Goal: Find specific page/section: Find specific page/section

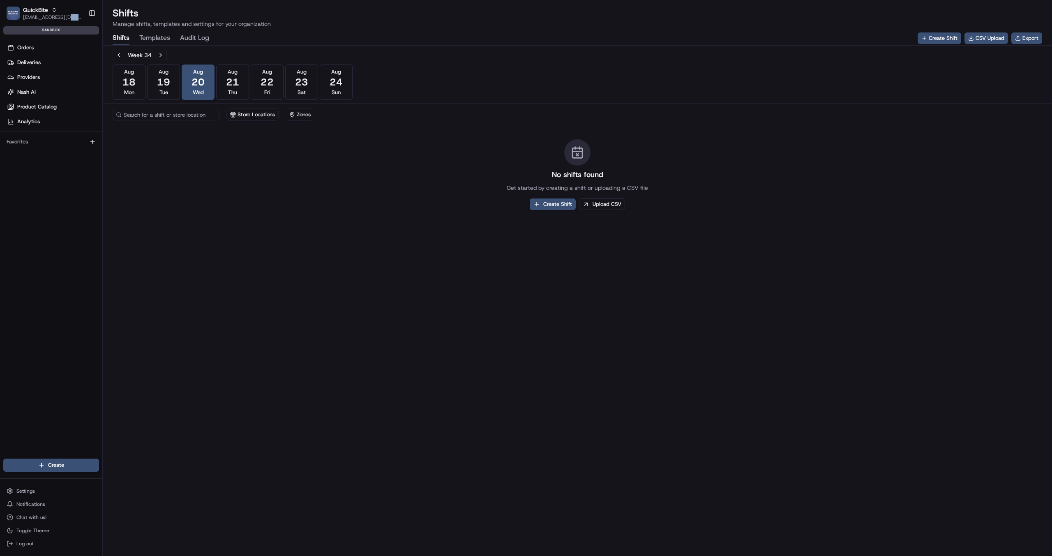
click at [37, 23] on div "QuickBite [EMAIL_ADDRESS][DOMAIN_NAME] Toggle Sidebar sandbox" at bounding box center [51, 19] width 102 height 38
click at [36, 20] on button "QuickBite [EMAIL_ADDRESS][DOMAIN_NAME]" at bounding box center [44, 13] width 82 height 20
type input "coles dev"
click at [119, 43] on span "Coles Dev" at bounding box center [117, 42] width 24 height 7
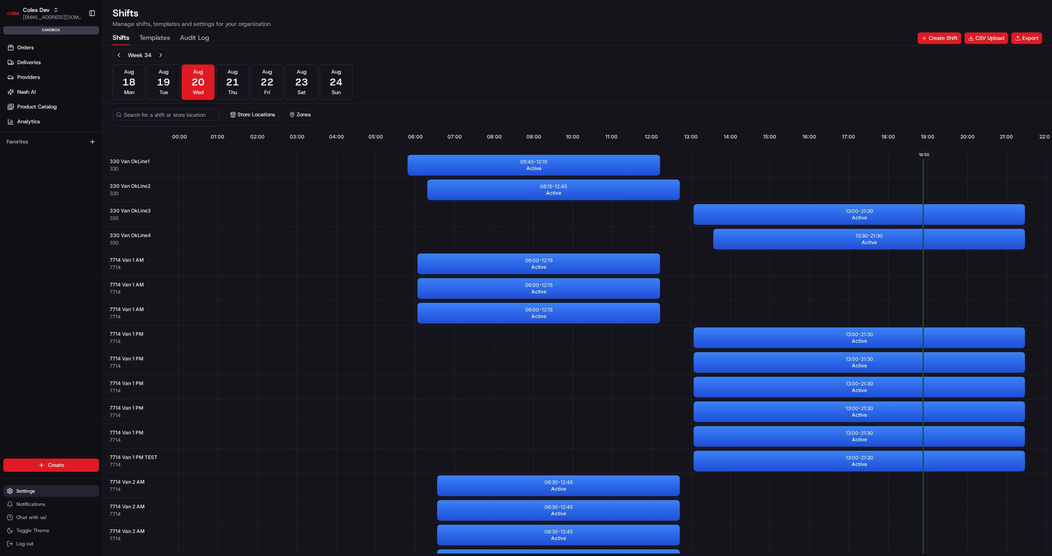
click at [35, 493] on button "Settings" at bounding box center [51, 491] width 96 height 12
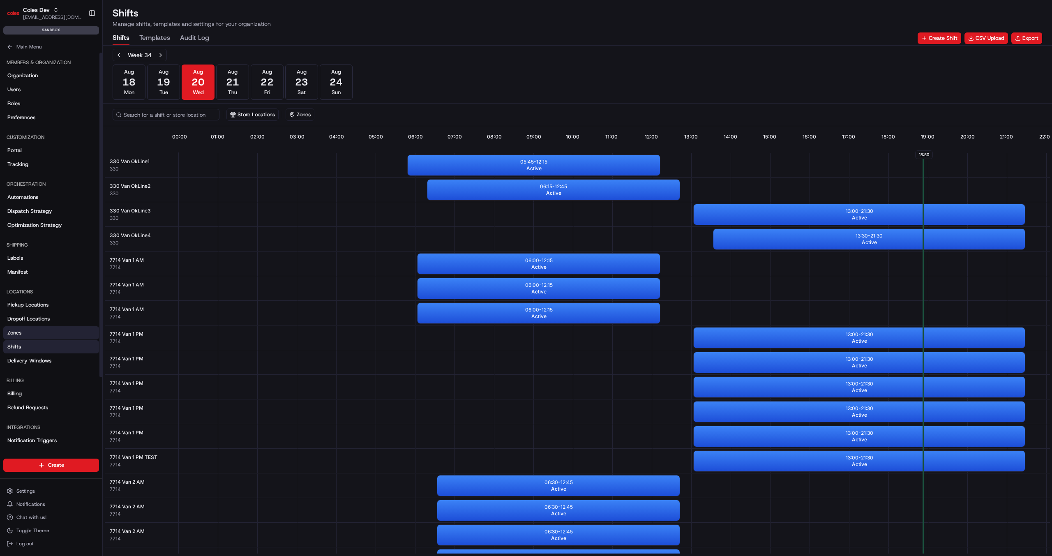
click at [18, 331] on span "Zones" at bounding box center [14, 332] width 14 height 7
